Goal: Task Accomplishment & Management: Manage account settings

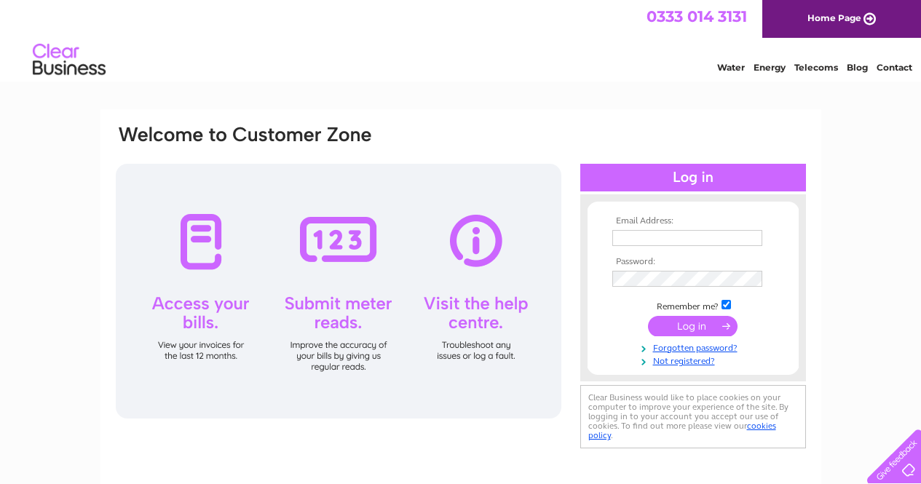
type input "[PERSON_NAME][EMAIL_ADDRESS][PERSON_NAME][DOMAIN_NAME]"
click at [202, 248] on div at bounding box center [338, 291] width 445 height 255
click at [696, 325] on input "submit" at bounding box center [693, 326] width 90 height 20
click at [695, 325] on input "submit" at bounding box center [693, 326] width 90 height 20
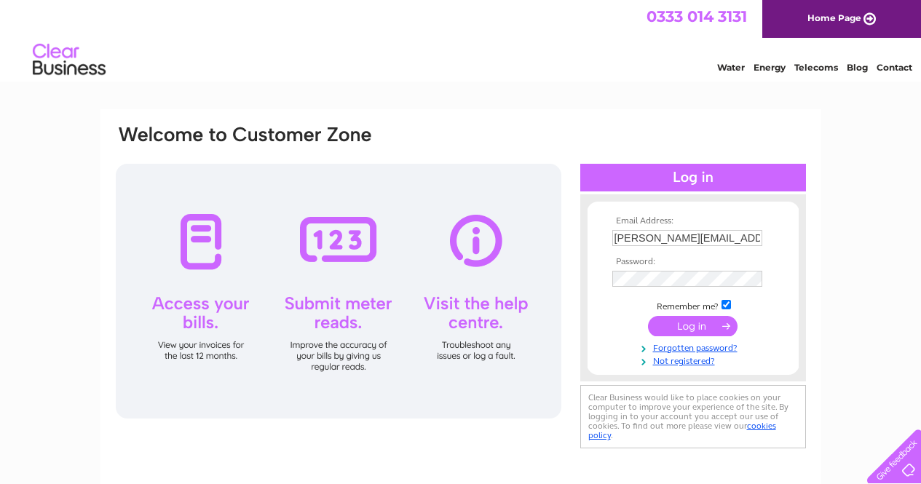
click at [695, 325] on input "submit" at bounding box center [693, 326] width 90 height 20
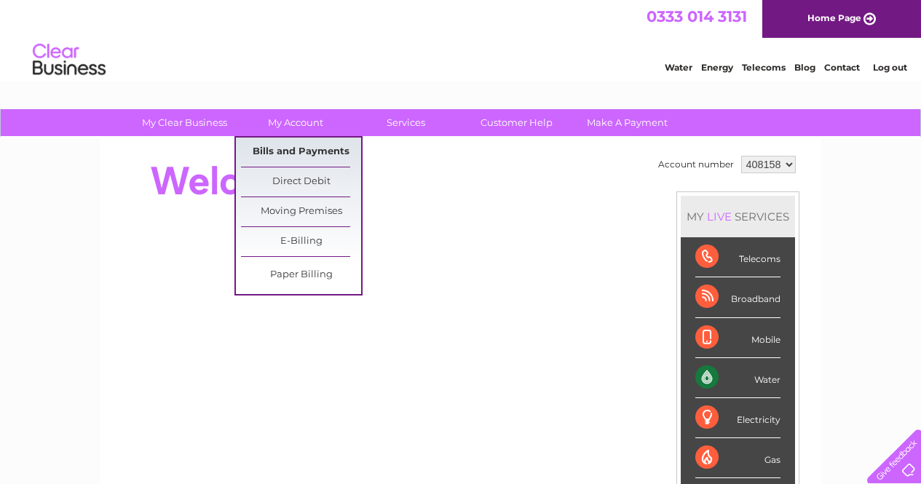
click at [303, 143] on link "Bills and Payments" at bounding box center [301, 152] width 120 height 29
click at [301, 150] on link "Bills and Payments" at bounding box center [301, 152] width 120 height 29
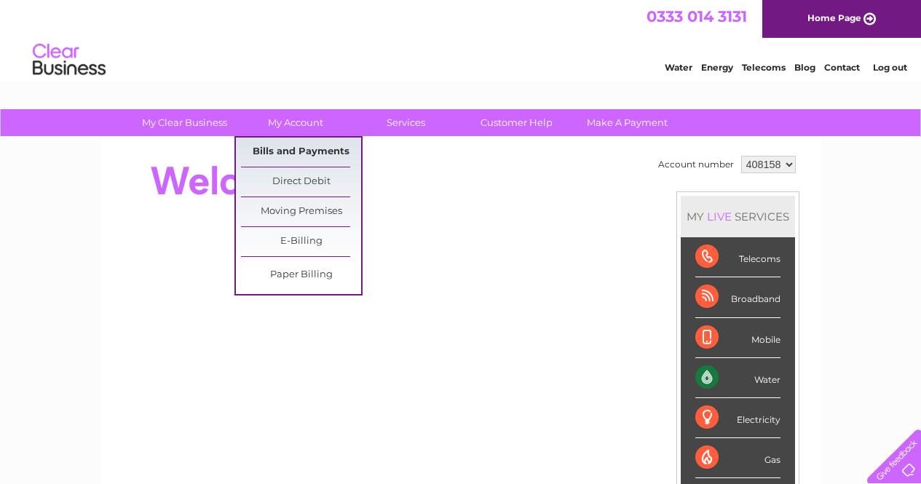
click at [301, 150] on link "Bills and Payments" at bounding box center [301, 152] width 120 height 29
click at [312, 151] on link "Bills and Payments" at bounding box center [301, 152] width 120 height 29
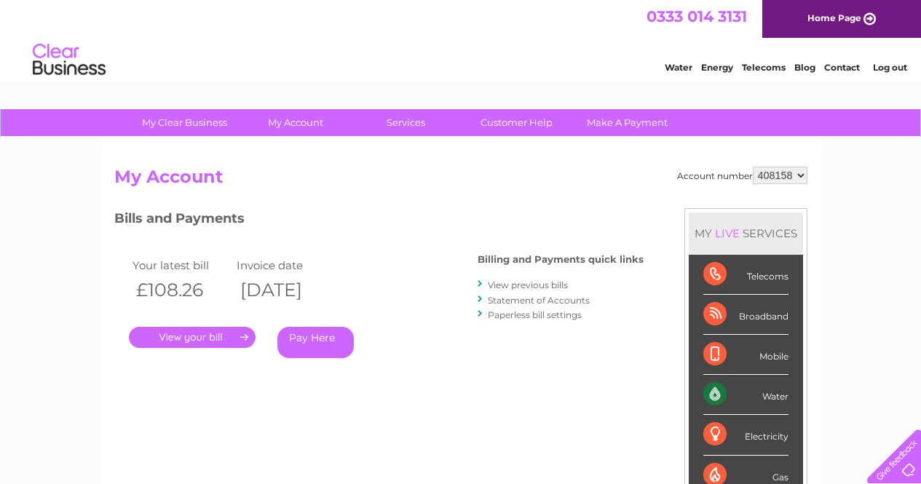
click at [211, 341] on link "." at bounding box center [192, 337] width 127 height 21
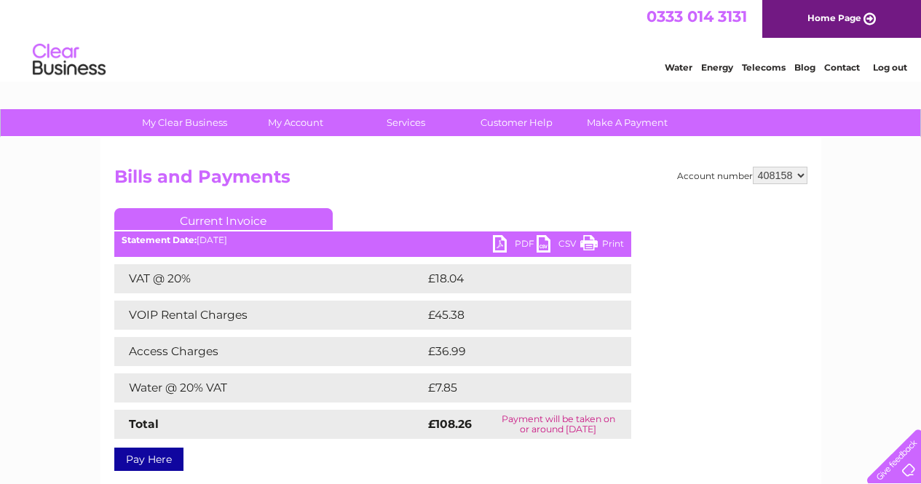
click at [886, 65] on link "Log out" at bounding box center [890, 67] width 34 height 11
